Goal: Navigation & Orientation: Understand site structure

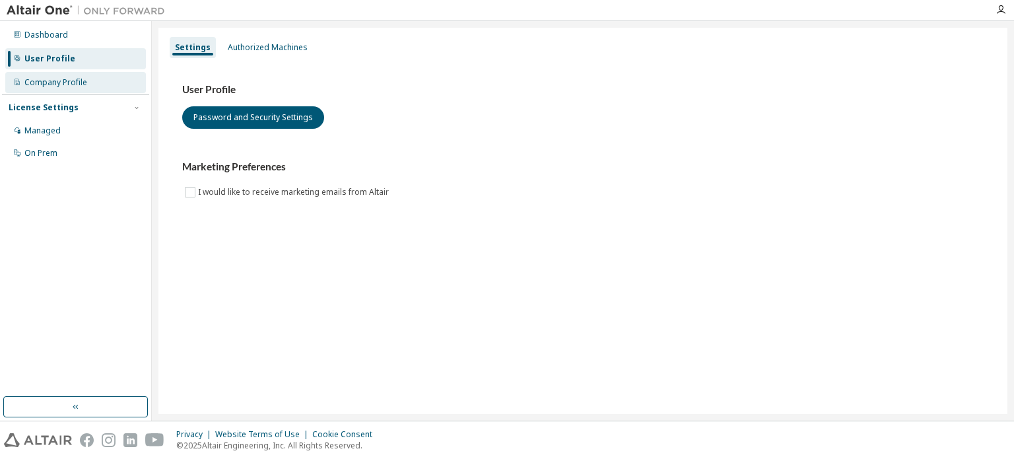
click at [45, 78] on div "Company Profile" at bounding box center [55, 82] width 63 height 11
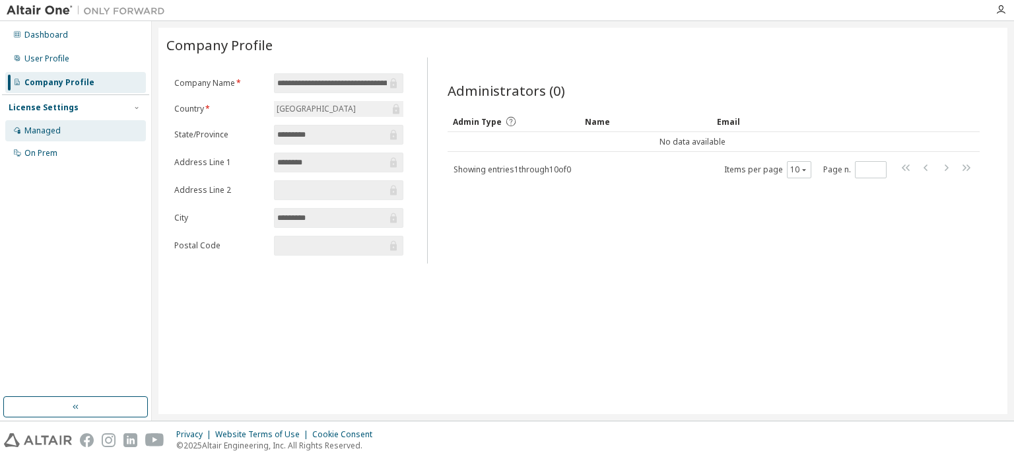
click at [78, 123] on div "Managed" at bounding box center [75, 130] width 141 height 21
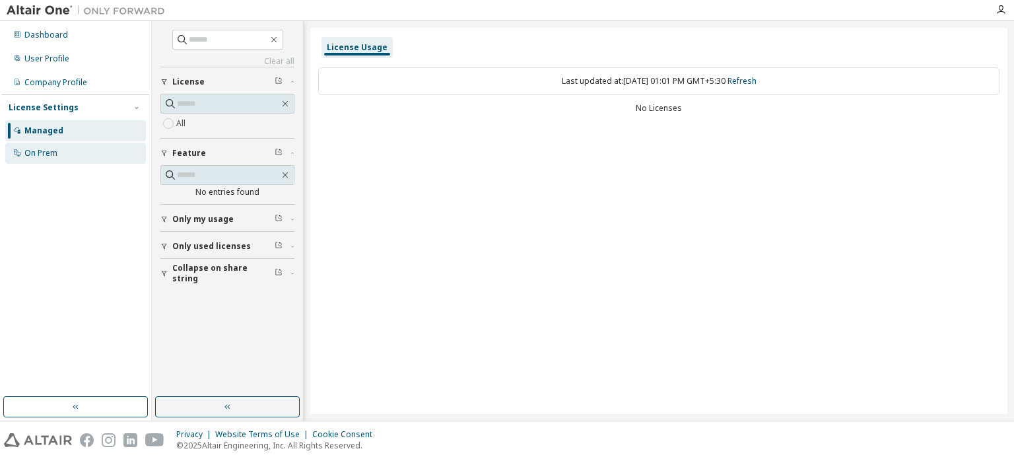
click at [71, 155] on div "On Prem" at bounding box center [75, 153] width 141 height 21
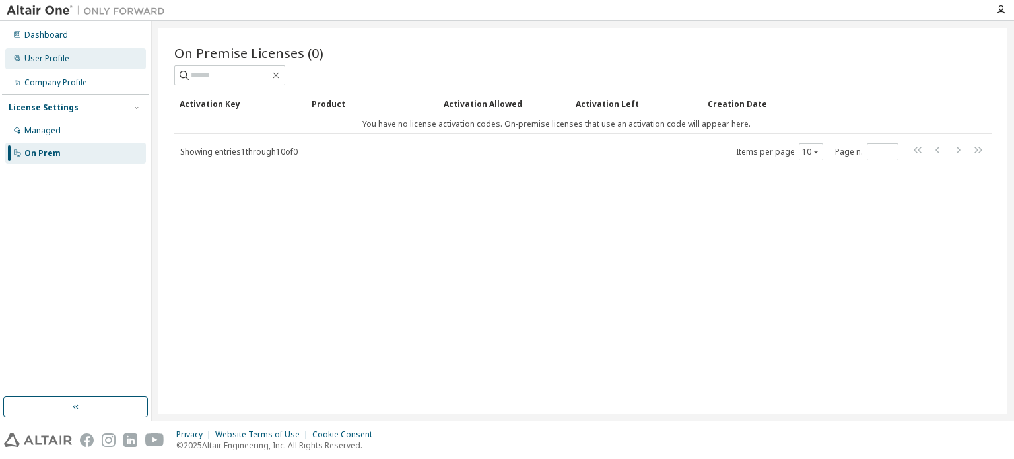
click at [82, 64] on div "User Profile" at bounding box center [75, 58] width 141 height 21
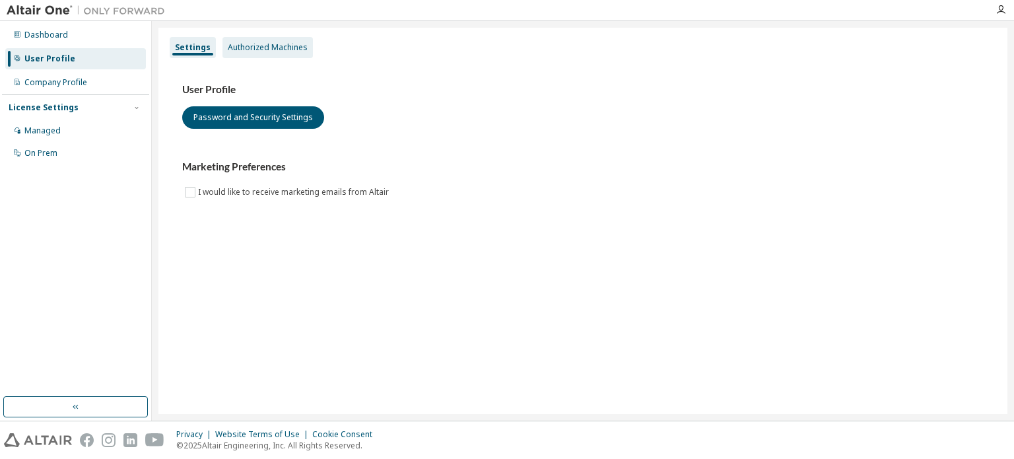
click at [273, 39] on div "Authorized Machines" at bounding box center [268, 47] width 90 height 21
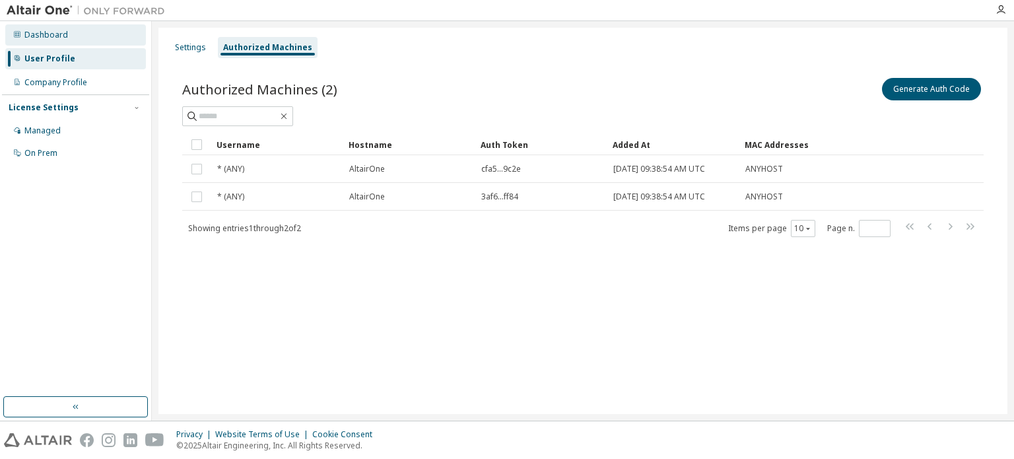
click at [57, 36] on div "Dashboard" at bounding box center [46, 35] width 44 height 11
